Goal: Task Accomplishment & Management: Manage account settings

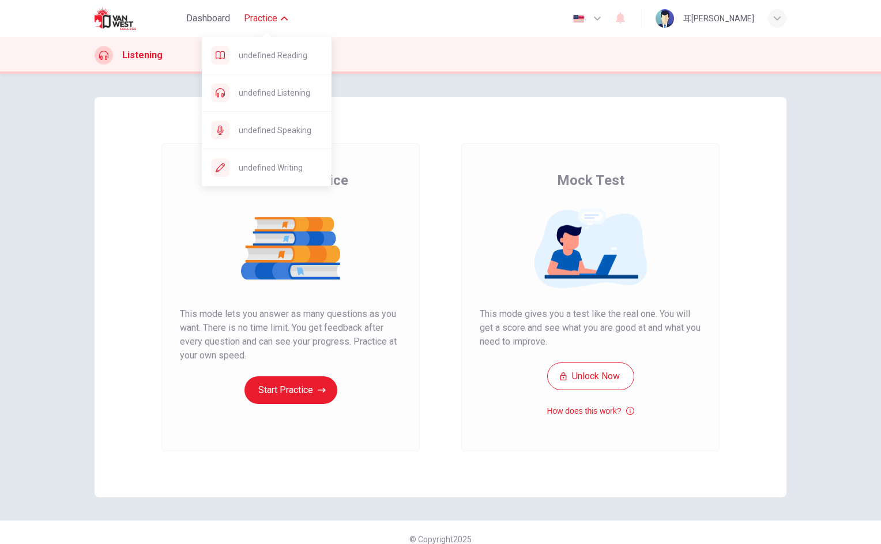
click at [267, 23] on span "Practice" at bounding box center [260, 19] width 33 height 14
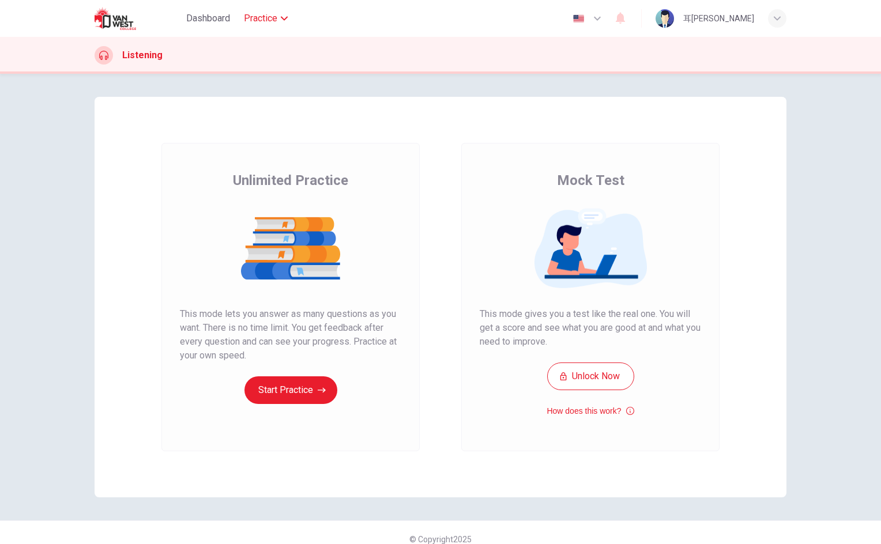
click at [267, 24] on span "Practice" at bounding box center [260, 19] width 33 height 14
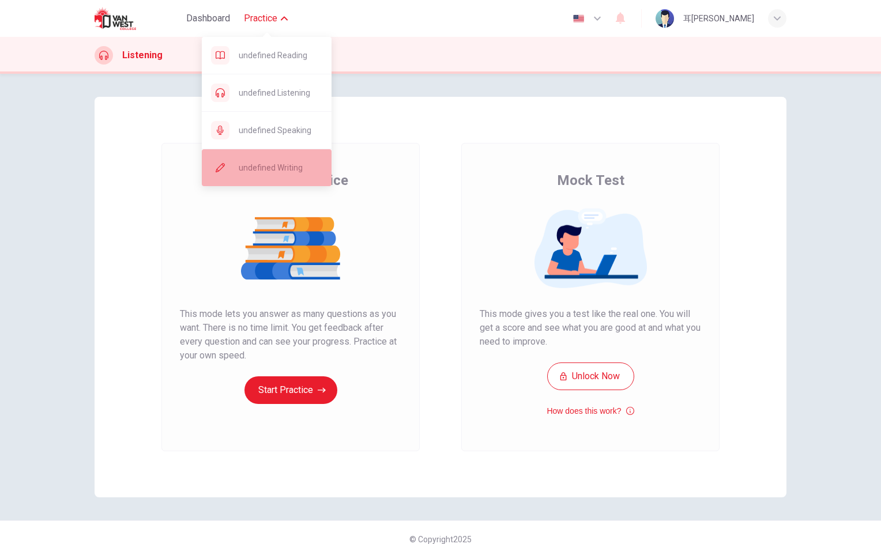
click at [278, 176] on div "undefined Writing" at bounding box center [267, 167] width 130 height 37
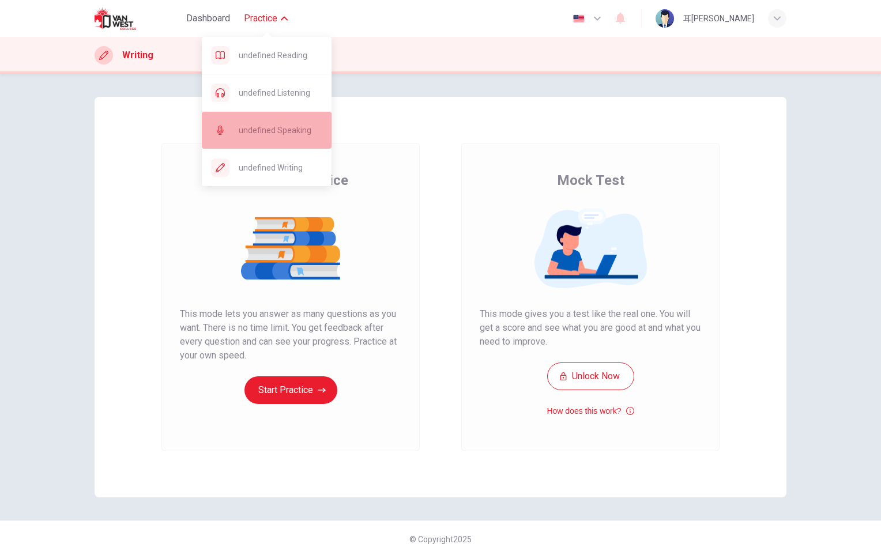
click at [272, 127] on span "undefined Speaking" at bounding box center [281, 130] width 84 height 14
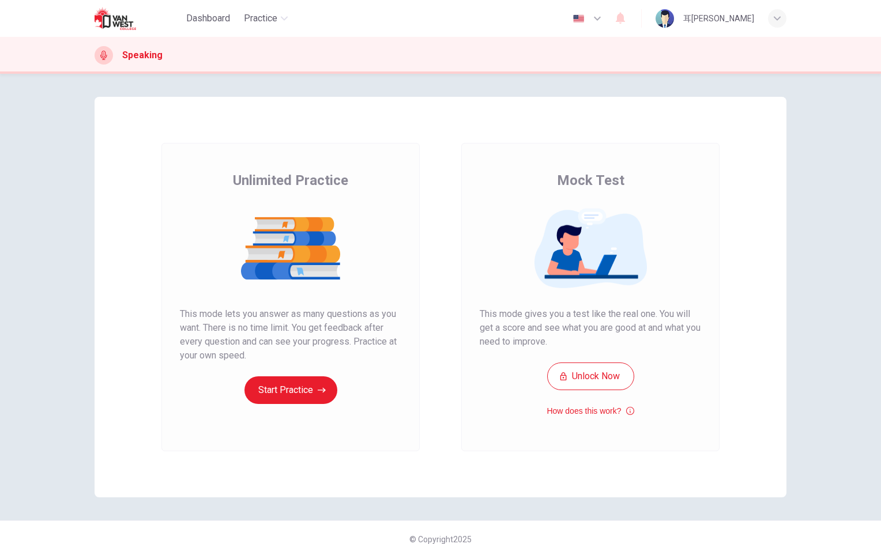
click at [625, 22] on icon "button" at bounding box center [620, 19] width 9 height 12
click at [663, 22] on div at bounding box center [440, 272] width 881 height 544
click at [722, 12] on div "耳[PERSON_NAME]" at bounding box center [718, 19] width 71 height 14
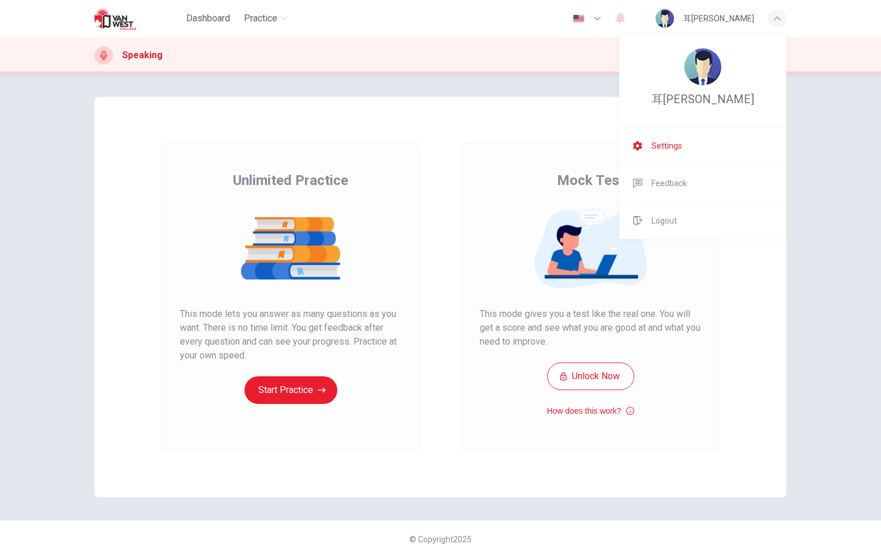
click at [674, 141] on span "Settings" at bounding box center [666, 146] width 31 height 14
